Goal: Information Seeking & Learning: Understand process/instructions

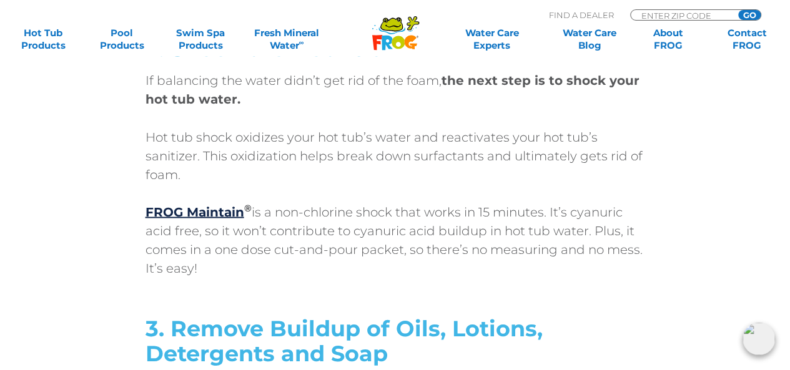
scroll to position [3449, 0]
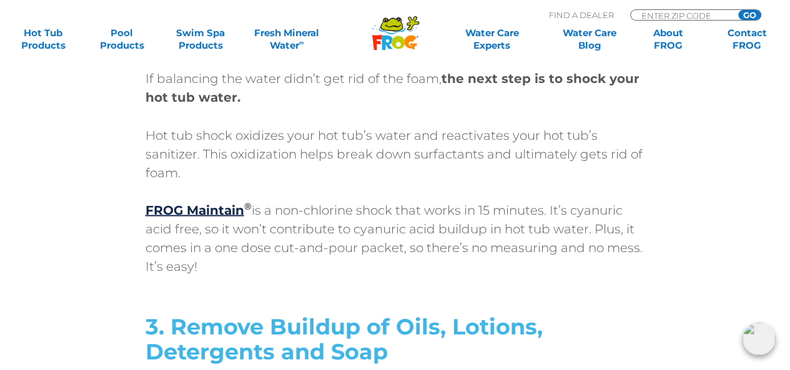
click at [199, 171] on div "If balancing the water didn’t get rid of the foam, the next step is to shock yo…" at bounding box center [396, 172] width 500 height 206
click at [206, 202] on strong "FROG Maintain" at bounding box center [195, 209] width 99 height 15
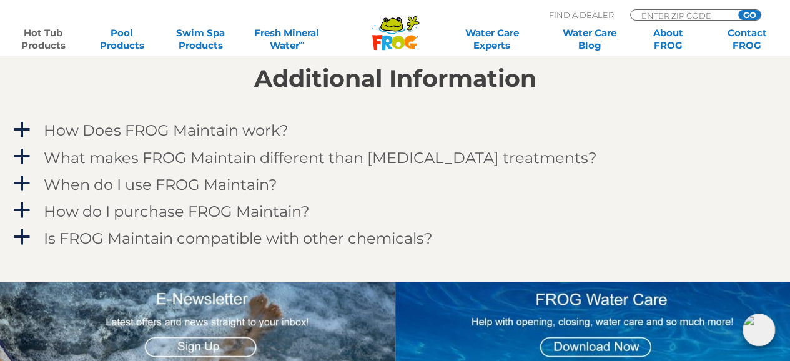
scroll to position [1052, 0]
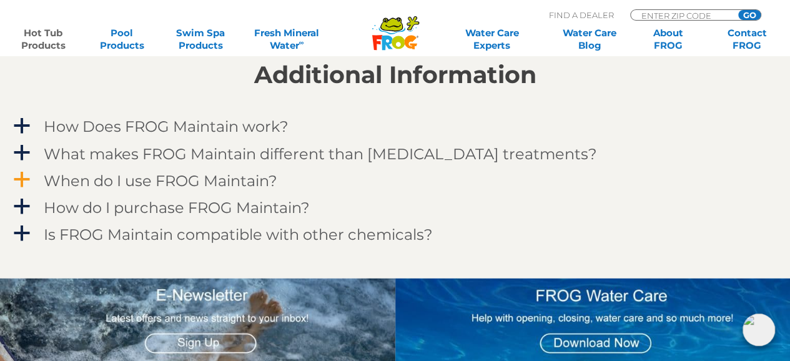
click at [224, 183] on h4 "When do I use FROG Maintain?" at bounding box center [161, 180] width 234 height 17
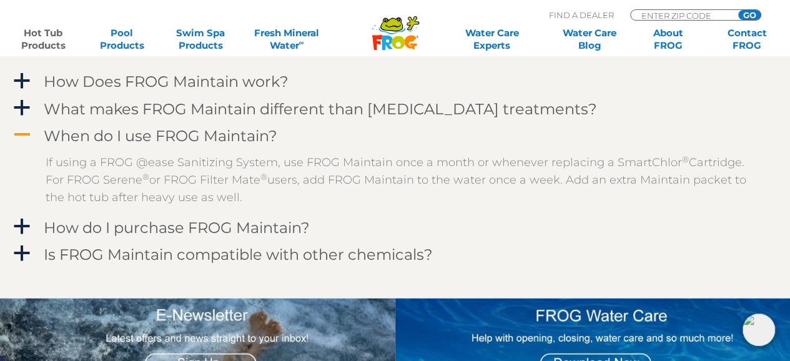
scroll to position [1097, 0]
